Goal: Task Accomplishment & Management: Manage account settings

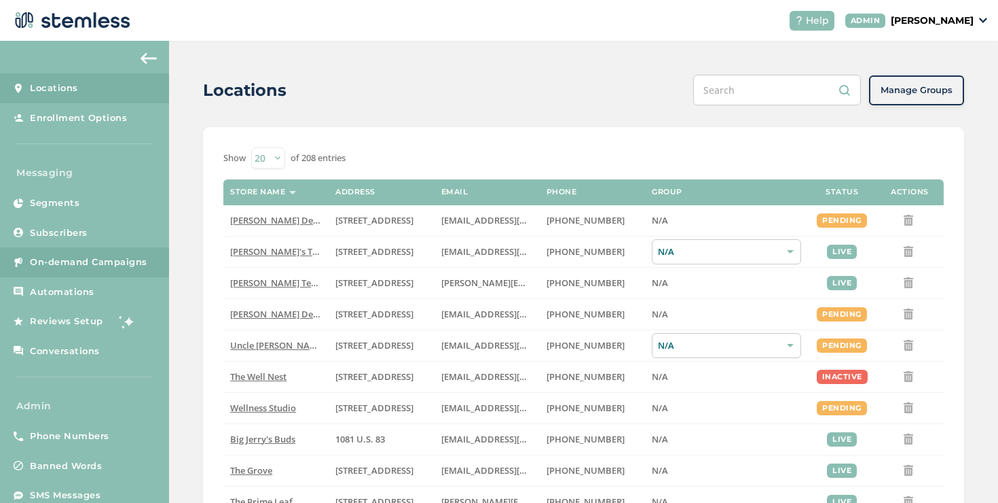
click at [145, 251] on link "On-demand Campaigns" at bounding box center [84, 262] width 169 height 30
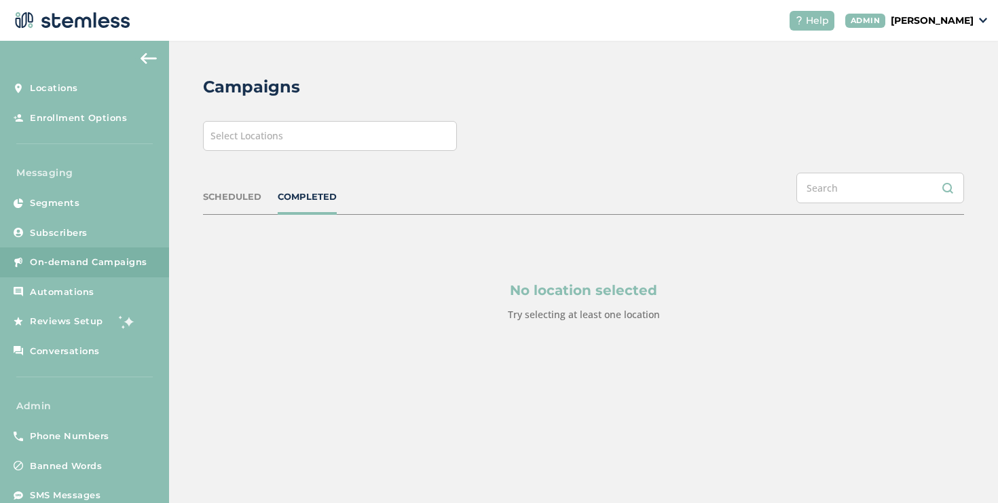
click at [288, 141] on div "Select Locations" at bounding box center [330, 136] width 254 height 30
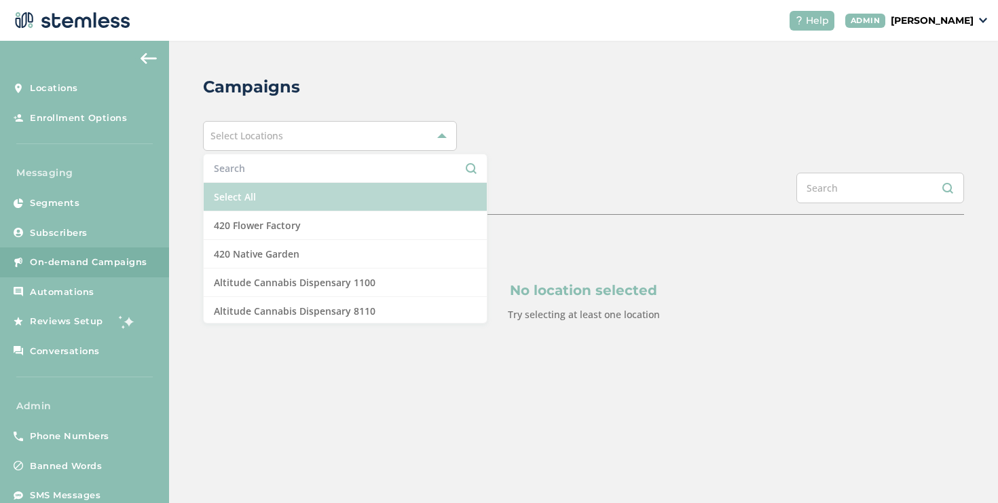
click at [269, 191] on li "Select All" at bounding box center [345, 197] width 283 height 29
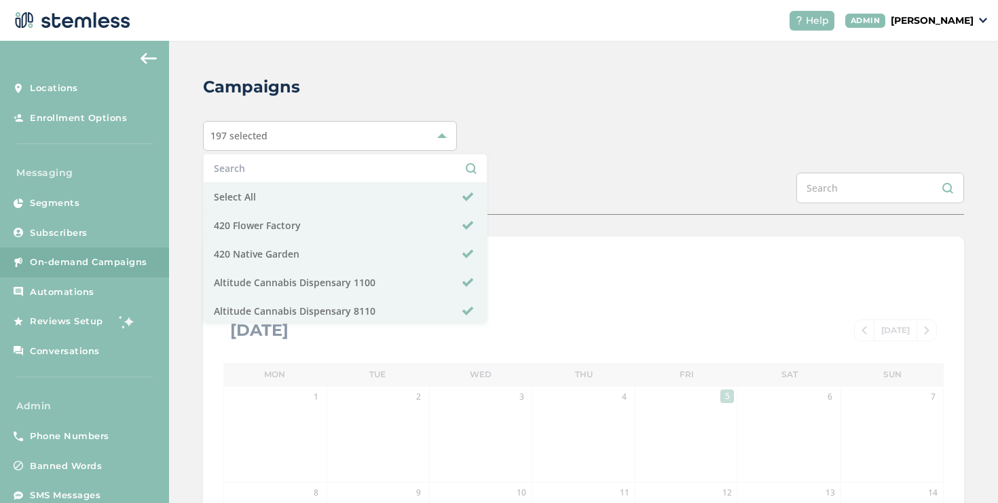
click at [547, 166] on div "Campaigns 197 selected Select All 420 Flower Factory 420 Native Garden Altitude…" at bounding box center [583, 480] width 829 height 879
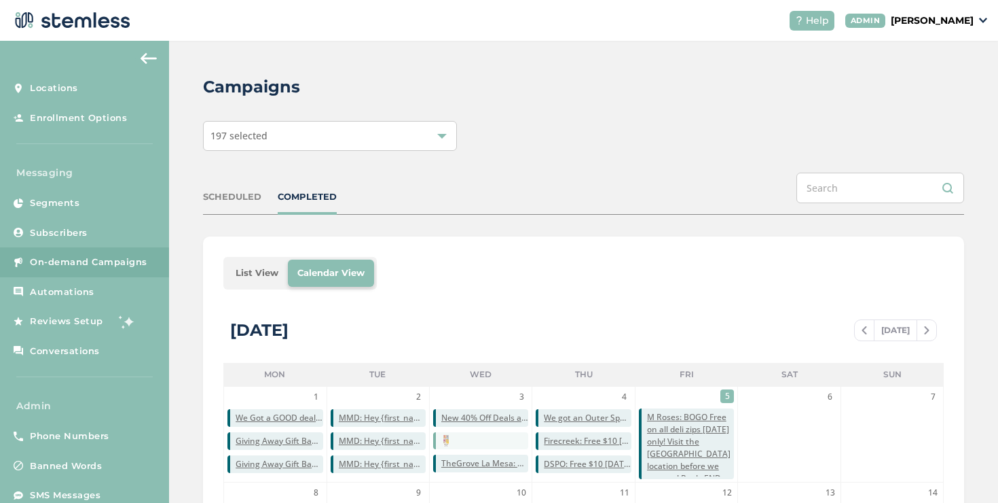
click at [243, 269] on li "List View" at bounding box center [257, 272] width 62 height 27
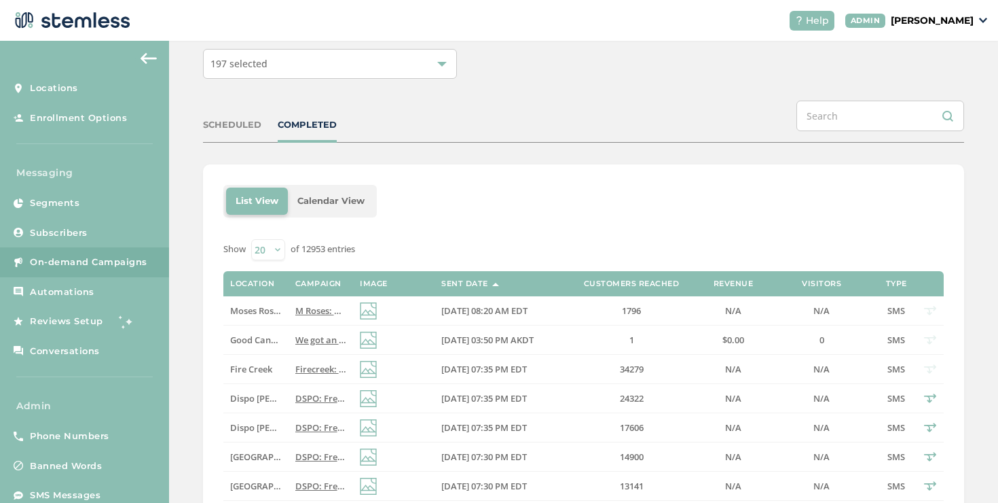
scroll to position [72, 0]
click at [295, 311] on span "M Roses: BOGO Free on all deli zips [DATE] only! Visit the [GEOGRAPHIC_DATA] lo…" at bounding box center [559, 310] width 528 height 12
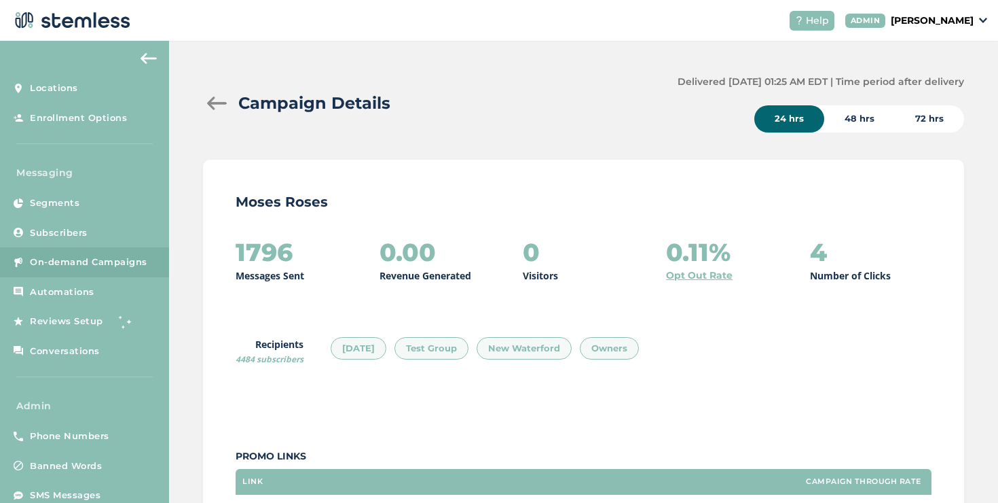
click at [918, 18] on p "[PERSON_NAME]" at bounding box center [932, 21] width 83 height 14
